Goal: Book appointment/travel/reservation

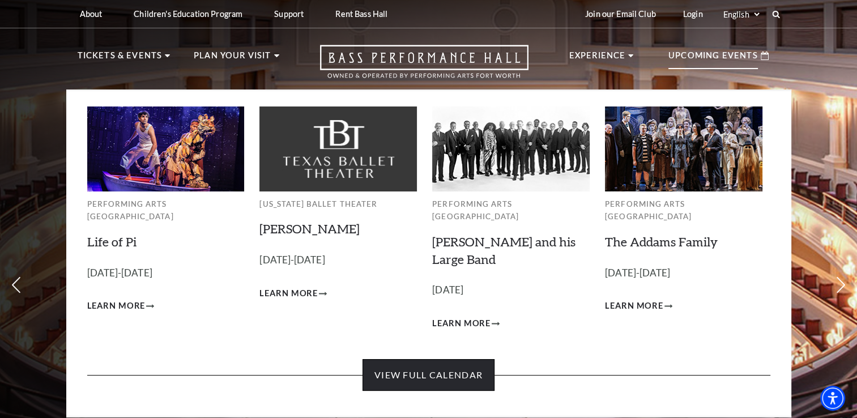
click at [455, 361] on link "View Full Calendar" at bounding box center [428, 375] width 132 height 32
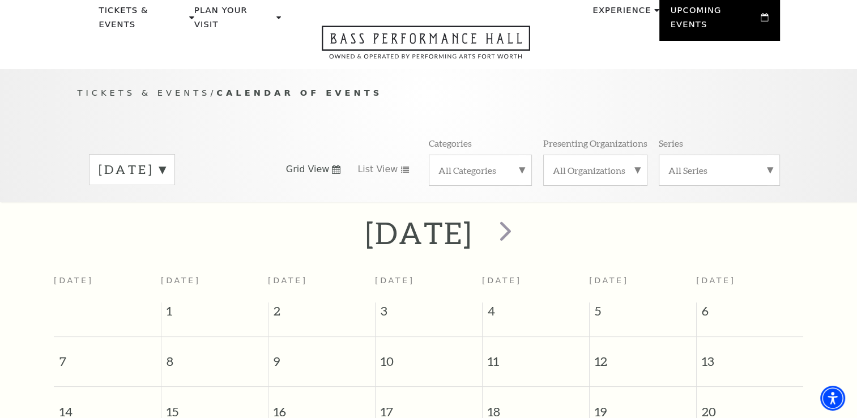
scroll to position [100, 0]
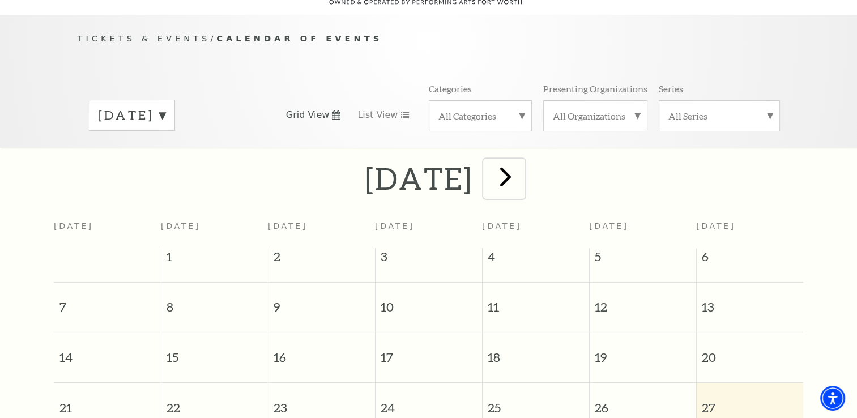
click at [521, 165] on span "next" at bounding box center [505, 176] width 32 height 32
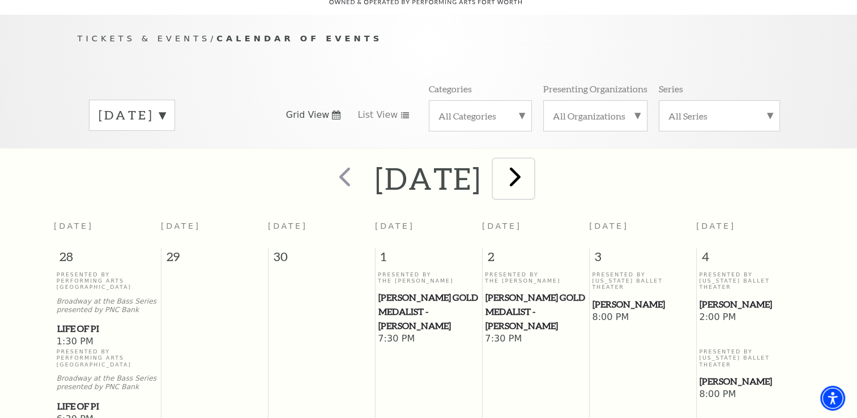
click at [531, 164] on span "next" at bounding box center [515, 176] width 32 height 32
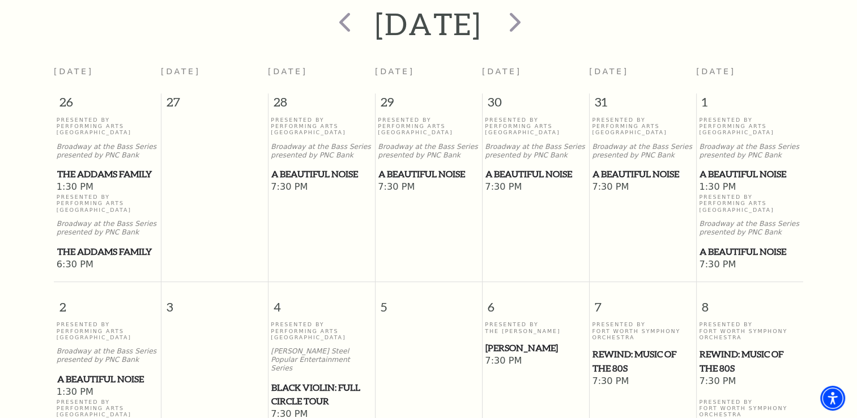
scroll to position [255, 0]
click at [531, 8] on span "next" at bounding box center [515, 21] width 32 height 32
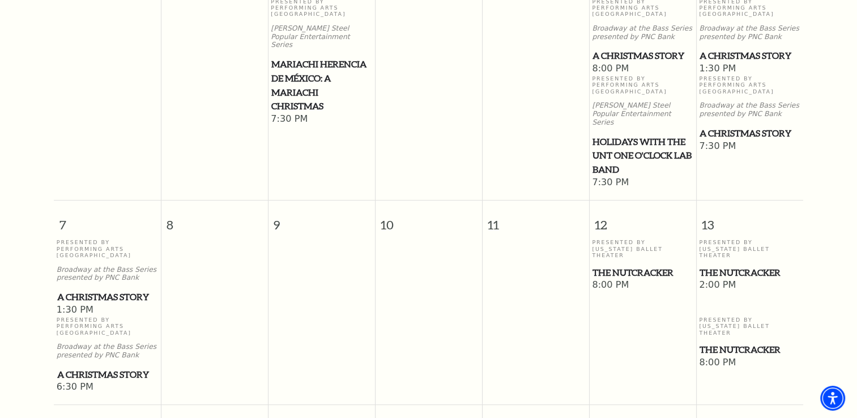
scroll to position [369, 0]
